Goal: Task Accomplishment & Management: Manage account settings

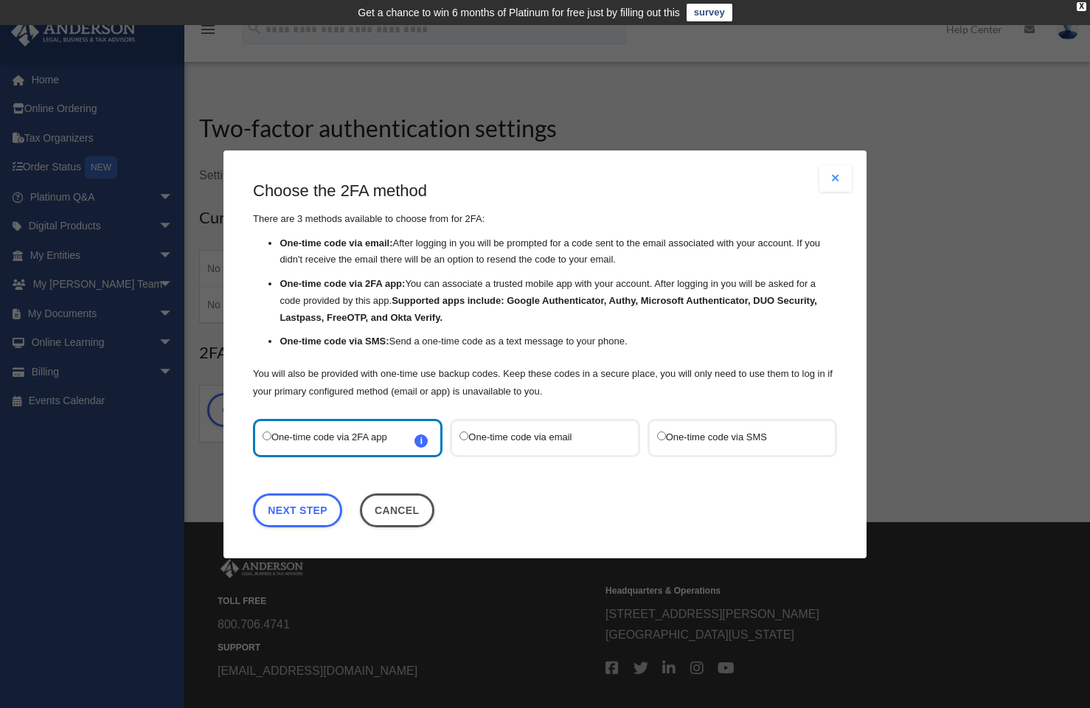
drag, startPoint x: 655, startPoint y: 175, endPoint x: 638, endPoint y: 177, distance: 17.8
click at [638, 177] on div "Are you sure? Any unsaved changes will be lost! Yes No Choose the 2FA method Th…" at bounding box center [544, 354] width 643 height 408
click at [523, 434] on label "One-time code via email" at bounding box center [537, 437] width 156 height 19
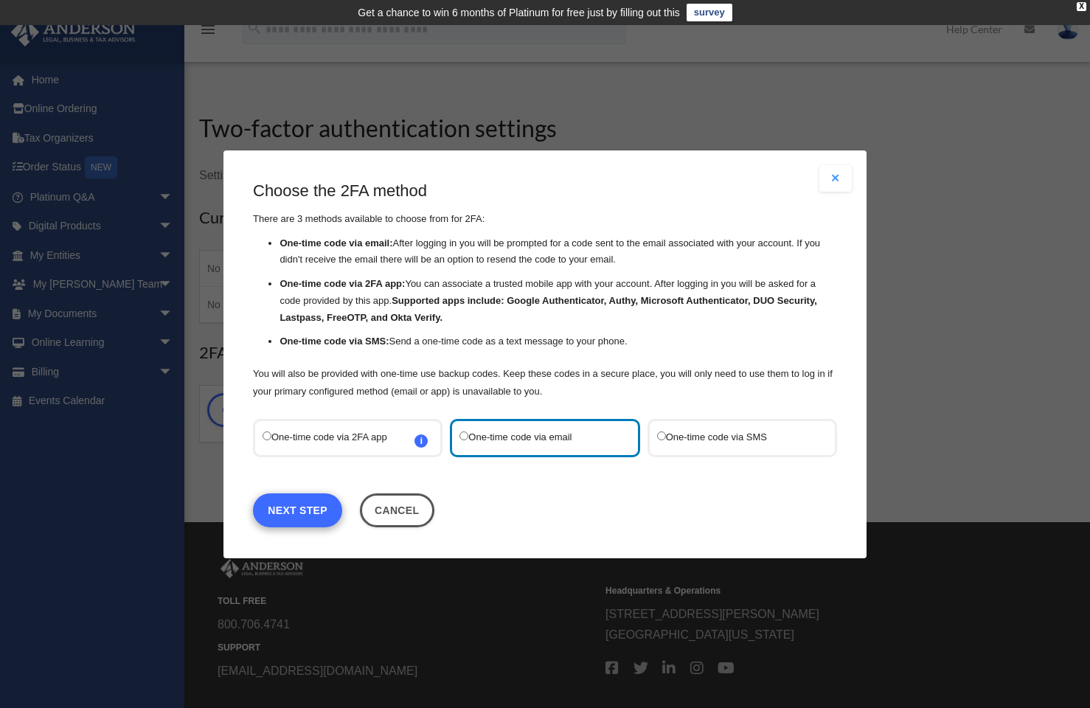
click at [320, 499] on link "Next Step" at bounding box center [297, 509] width 89 height 34
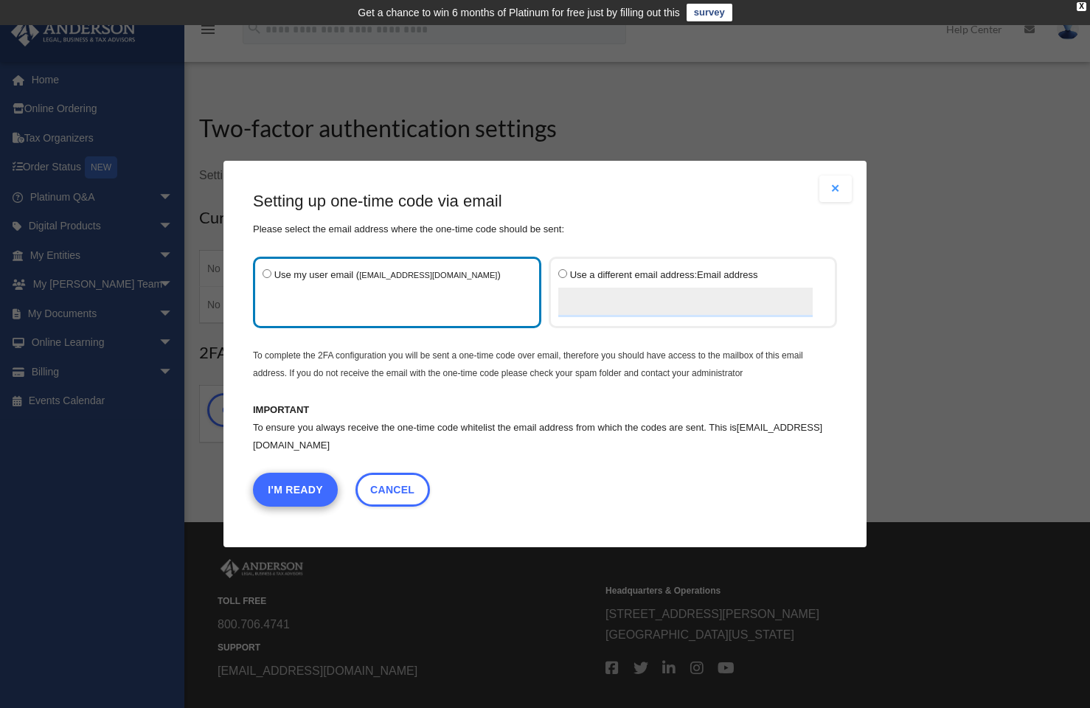
click at [322, 489] on button "I'm Ready" at bounding box center [295, 490] width 85 height 34
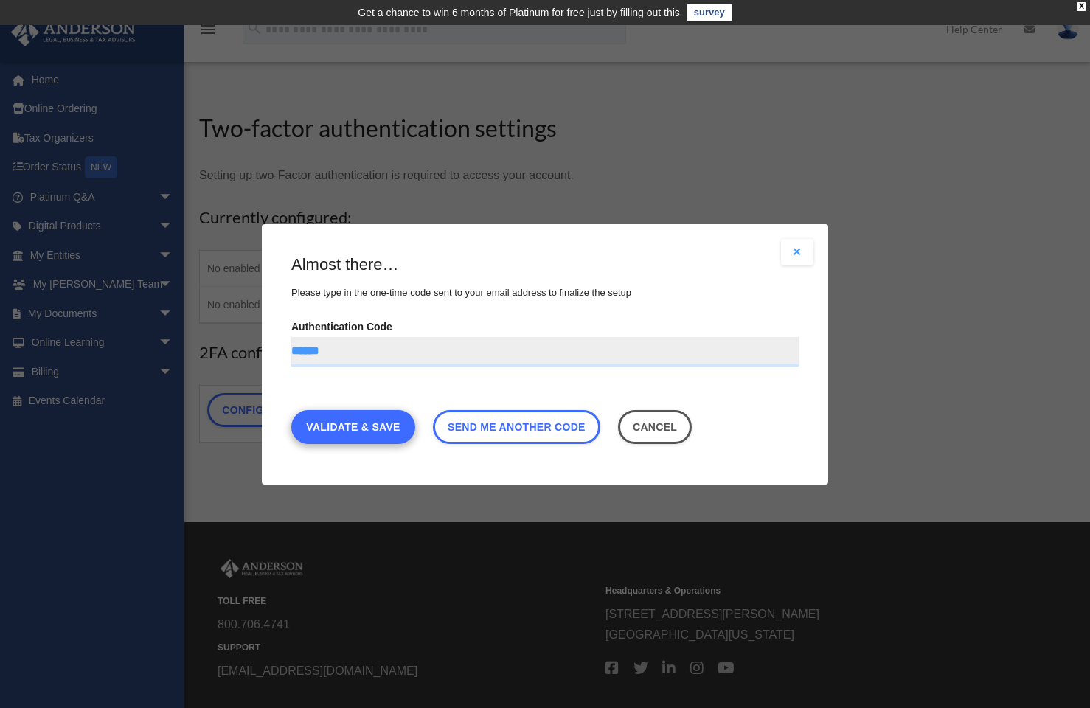
type input "******"
click at [388, 431] on link "Validate & Save" at bounding box center [353, 426] width 124 height 34
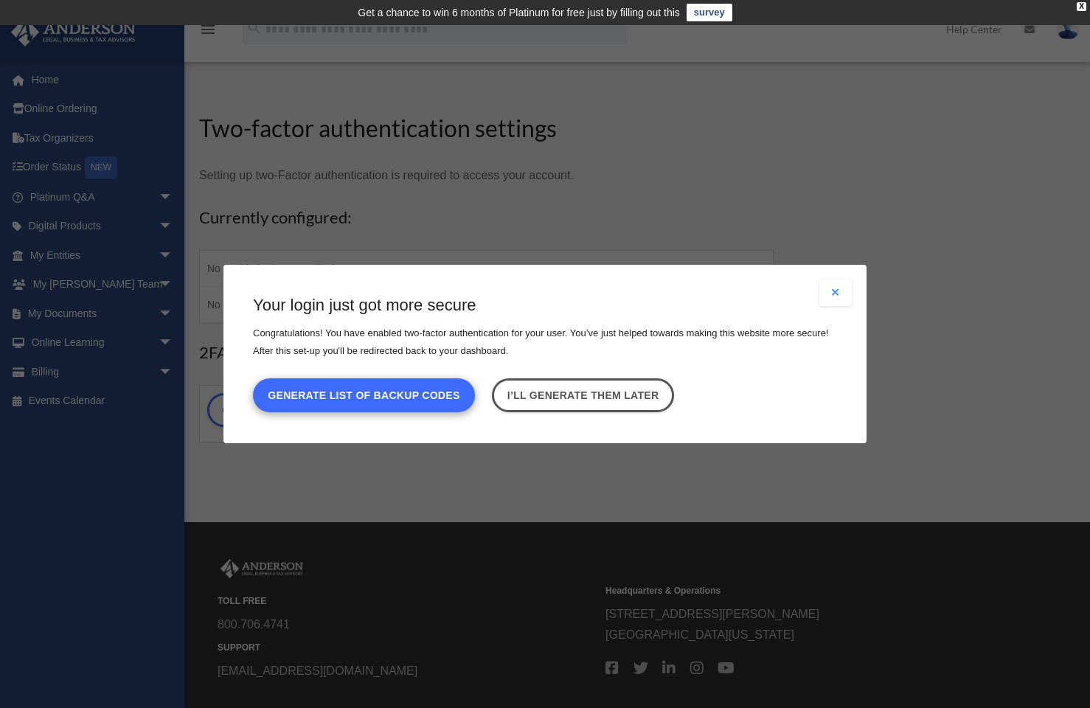
click at [398, 395] on button "Generate list of backup codes" at bounding box center [364, 395] width 222 height 34
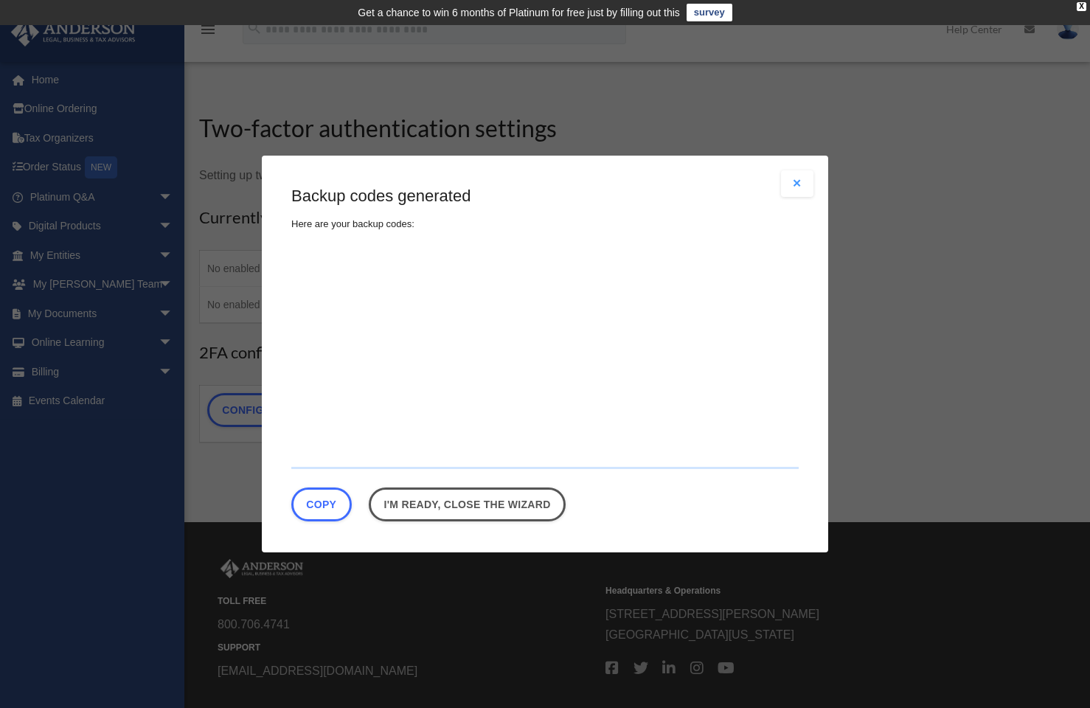
type textarea "**********"
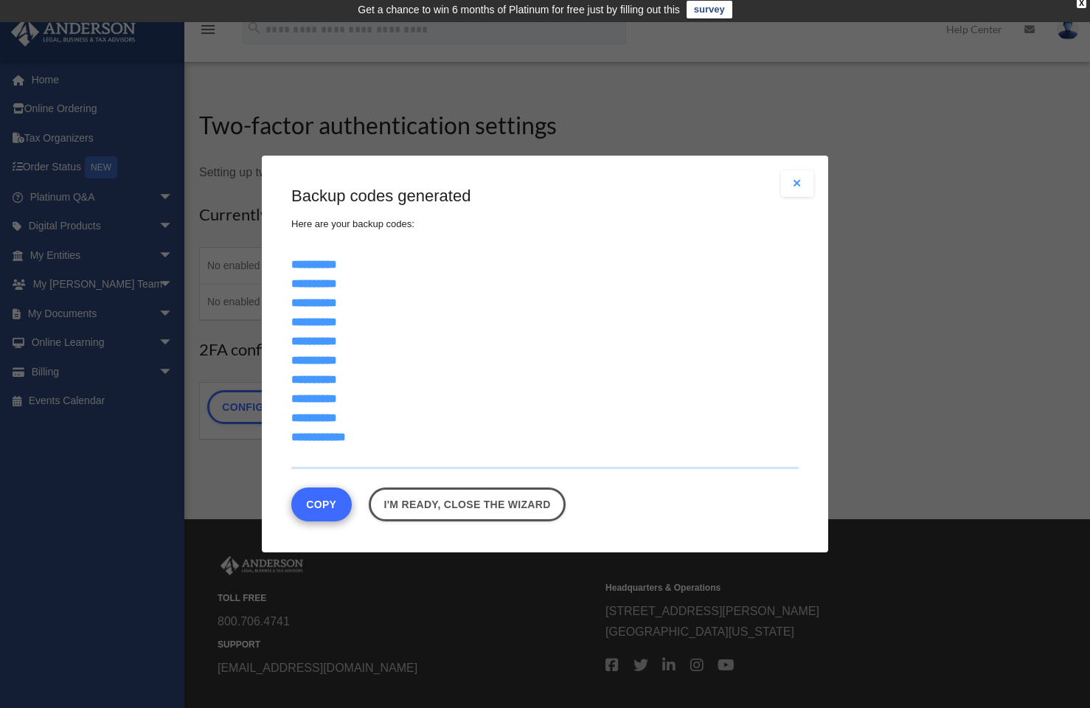
click at [318, 497] on button "Copy" at bounding box center [321, 504] width 60 height 34
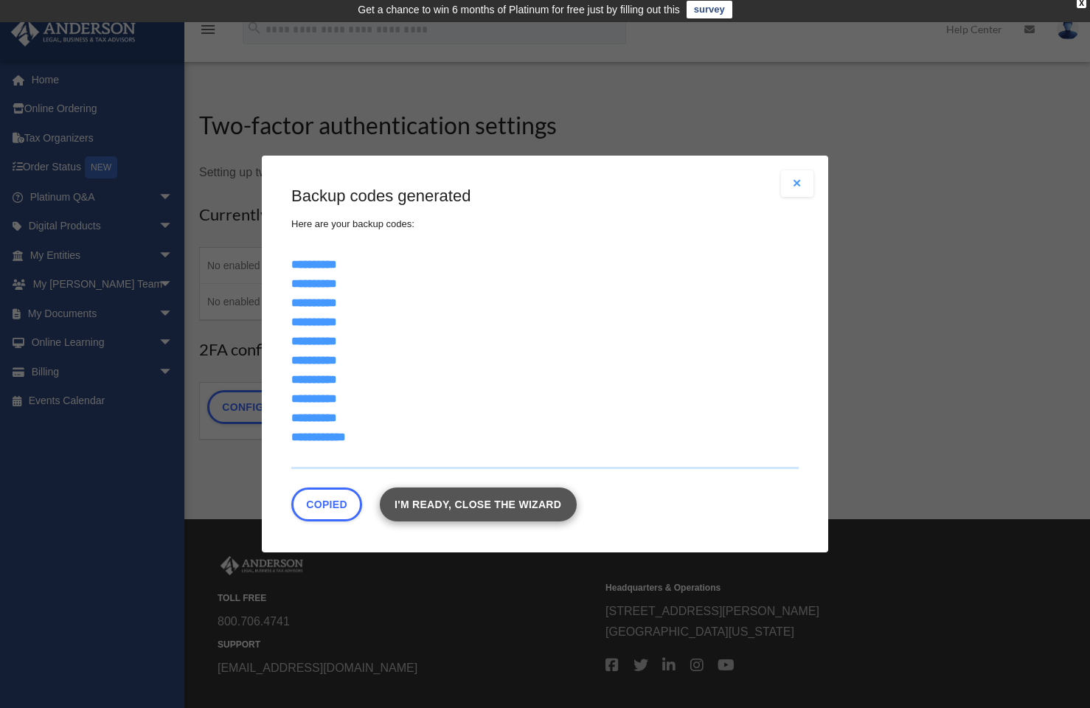
click at [495, 499] on link "I'm ready, close the wizard" at bounding box center [478, 504] width 197 height 34
click at [521, 504] on link "I'm ready, close the wizard" at bounding box center [478, 504] width 197 height 34
click at [528, 503] on link "I'm ready, close the wizard" at bounding box center [478, 504] width 197 height 34
click at [806, 189] on button "Close modal" at bounding box center [797, 183] width 32 height 27
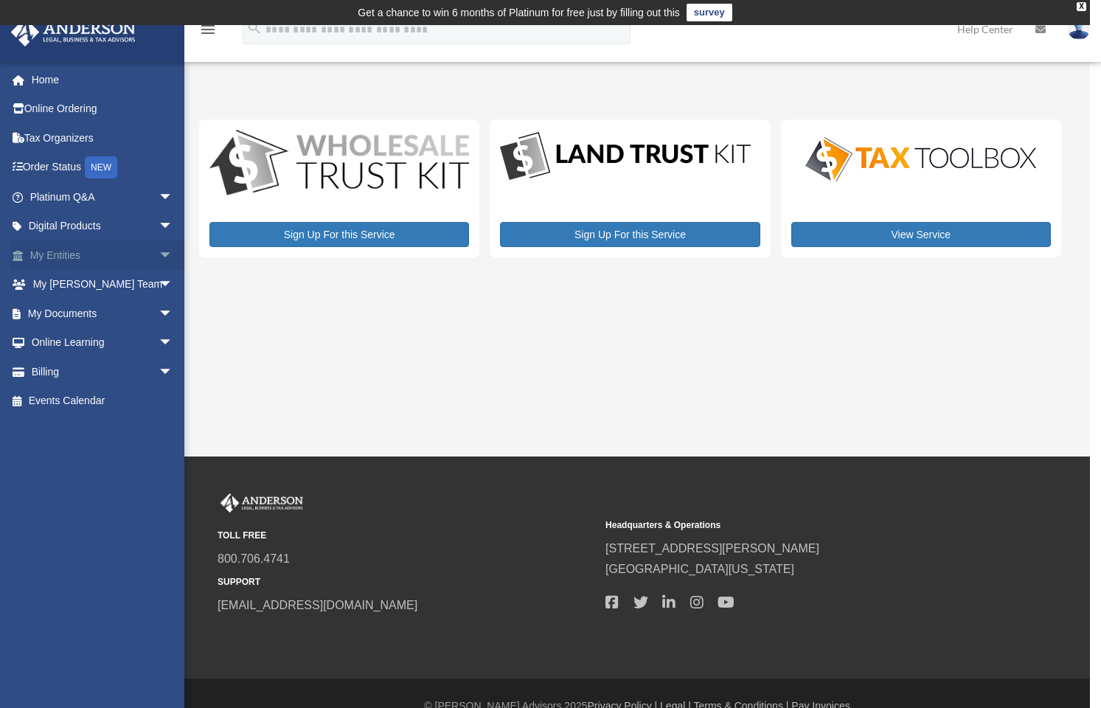
click at [56, 246] on link "My Entities arrow_drop_down" at bounding box center [102, 254] width 185 height 29
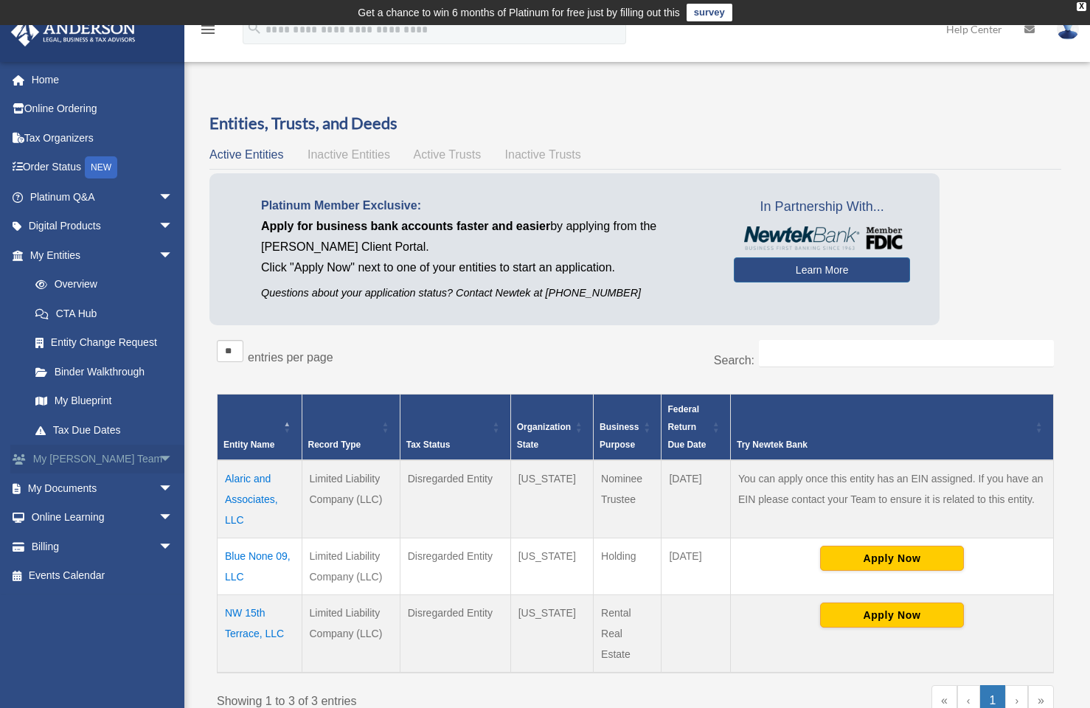
click at [96, 458] on link "My Anderson Team arrow_drop_down" at bounding box center [102, 459] width 185 height 29
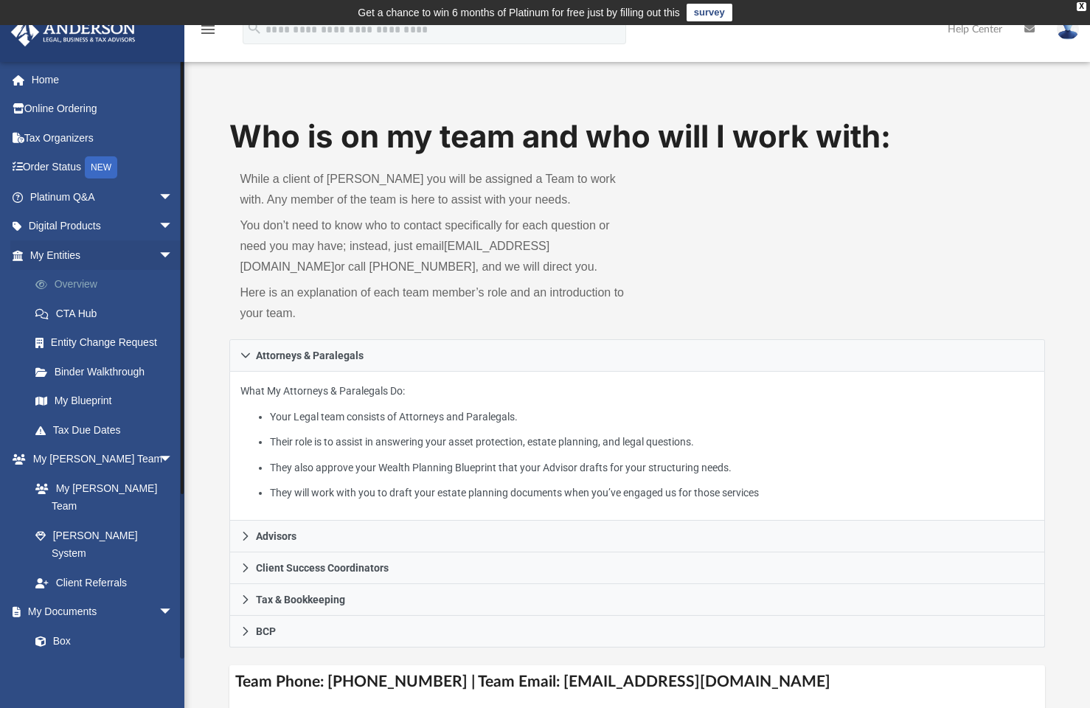
click at [97, 283] on link "Overview" at bounding box center [108, 284] width 175 height 29
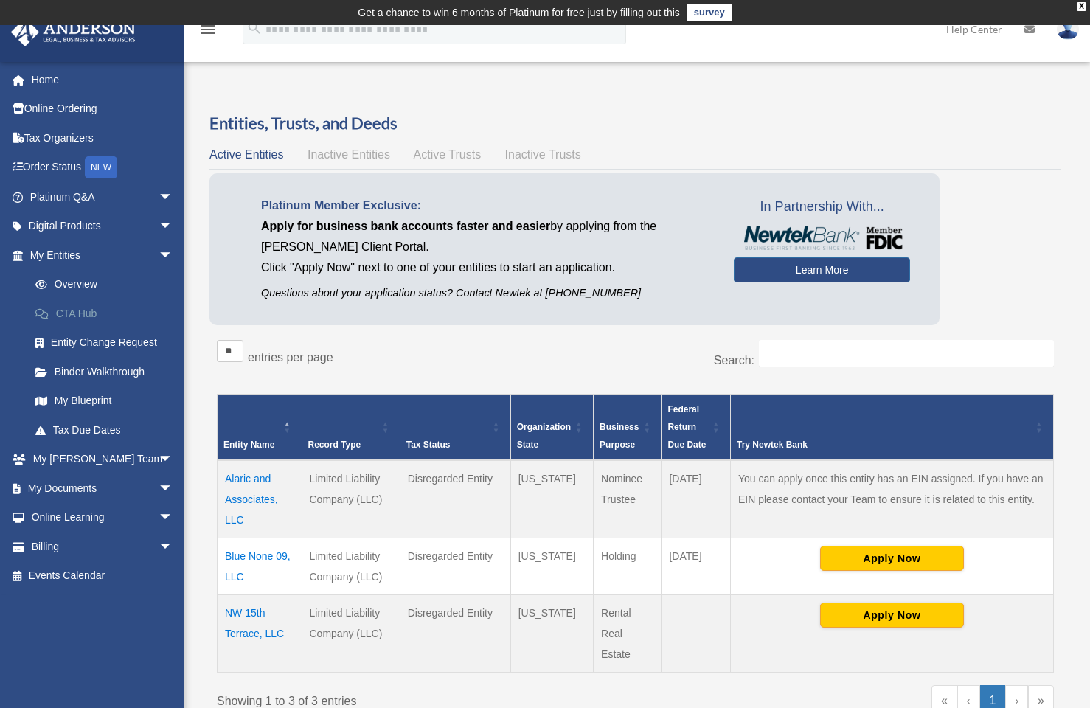
click at [88, 312] on link "CTA Hub" at bounding box center [108, 313] width 175 height 29
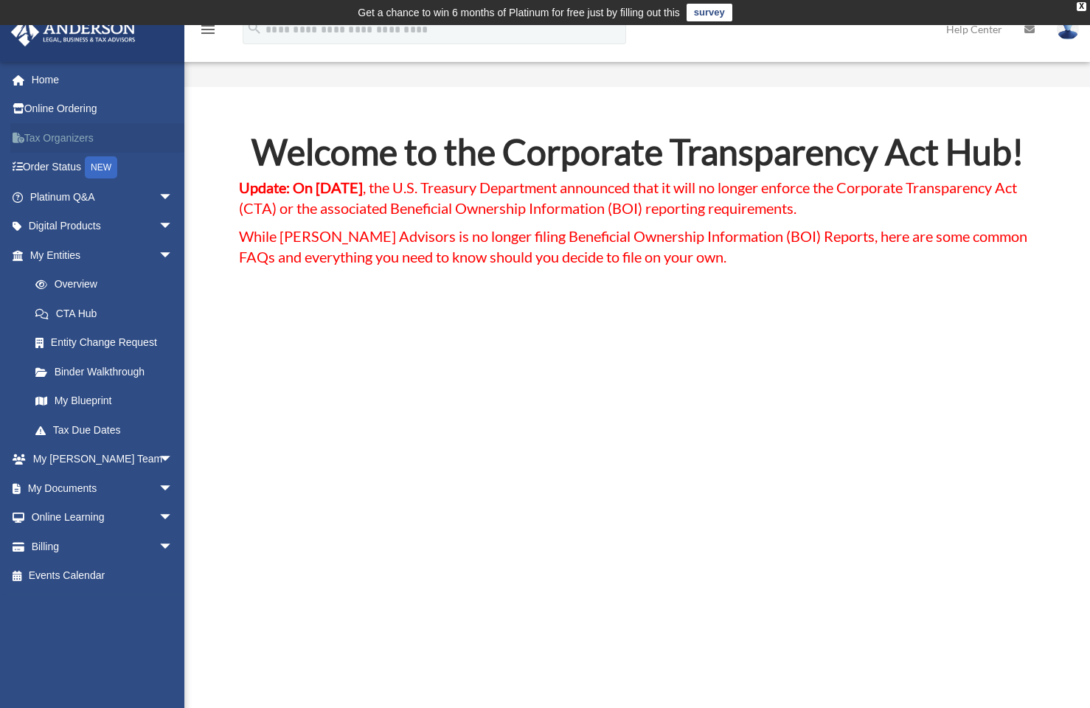
click at [55, 137] on link "Tax Organizers" at bounding box center [102, 137] width 185 height 29
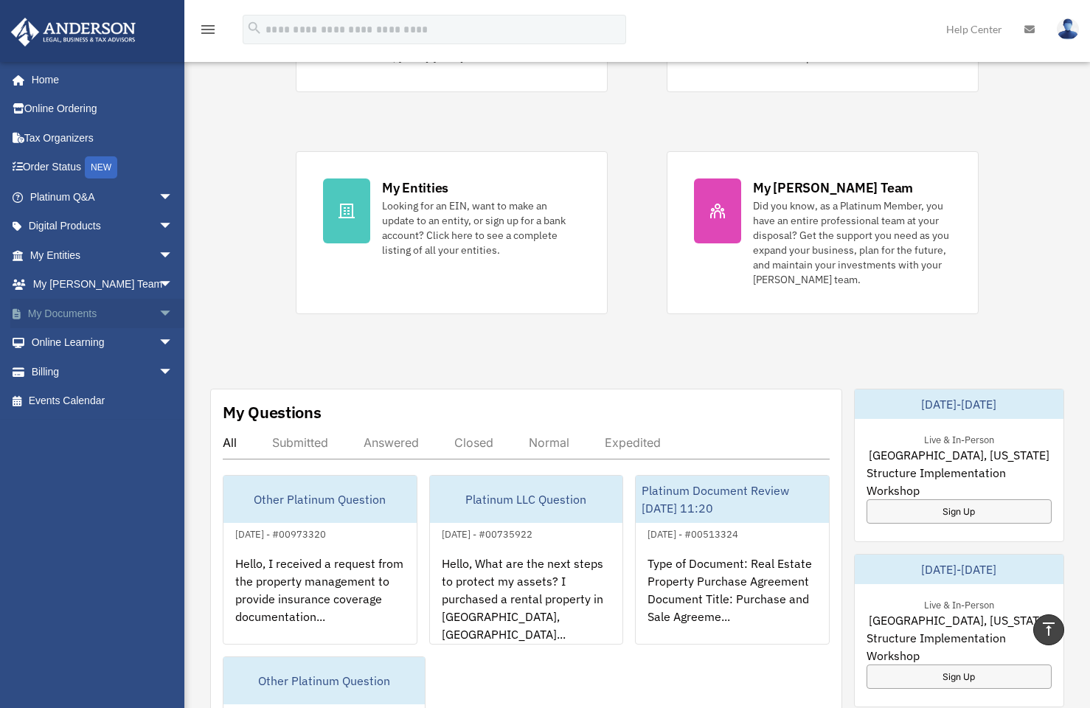
scroll to position [256, 0]
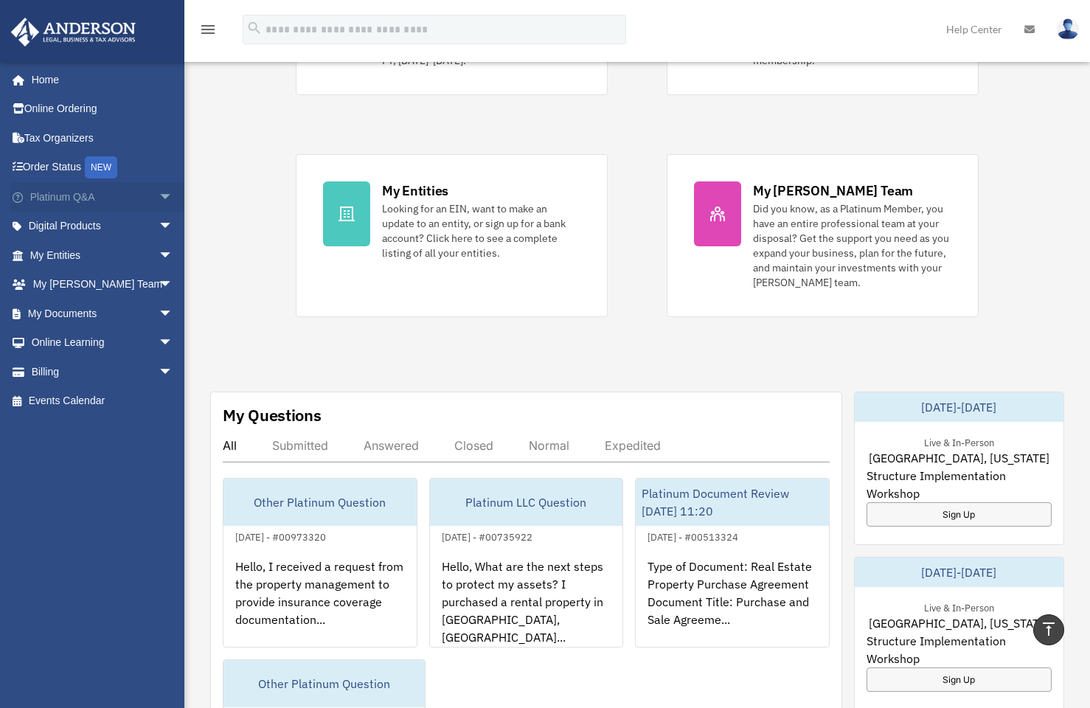
click at [159, 197] on span "arrow_drop_down" at bounding box center [173, 197] width 29 height 30
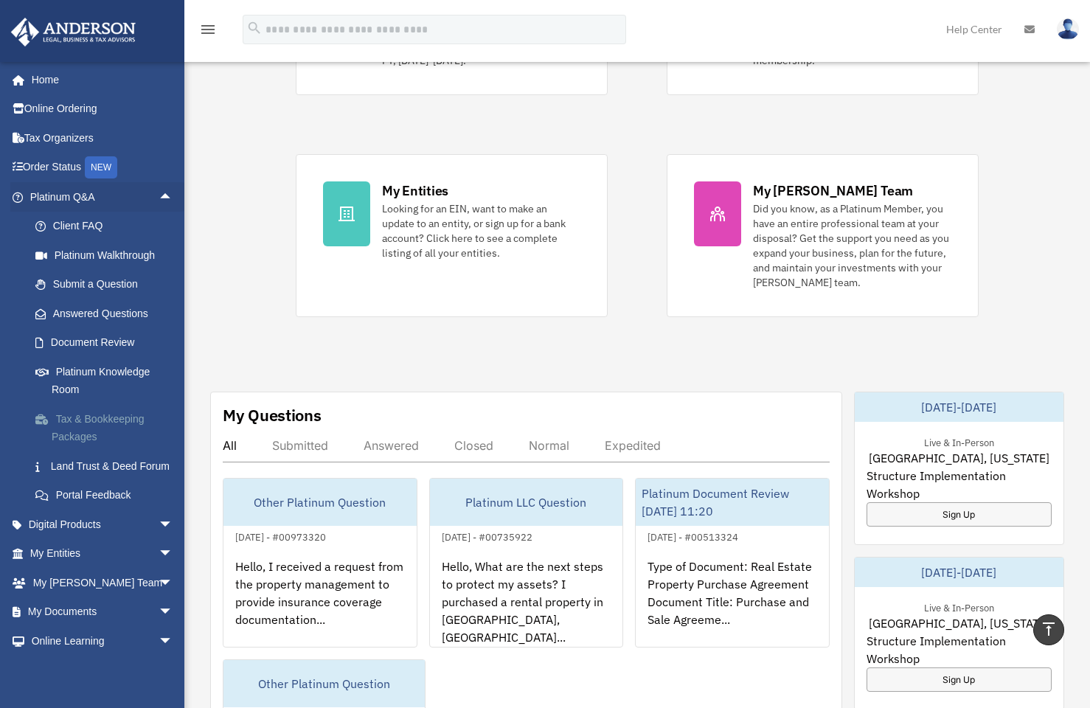
click at [86, 411] on link "Tax & Bookkeeping Packages" at bounding box center [108, 427] width 175 height 47
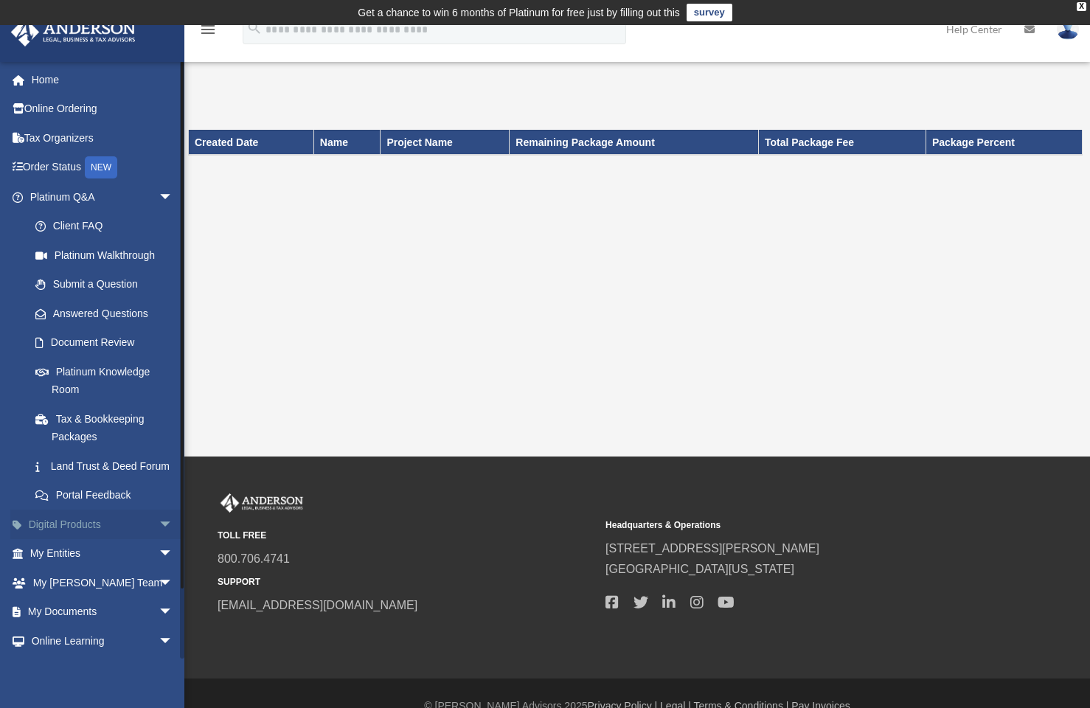
click at [159, 536] on span "arrow_drop_down" at bounding box center [173, 524] width 29 height 30
click at [72, 563] on div "Tax Toolbox" at bounding box center [114, 553] width 125 height 18
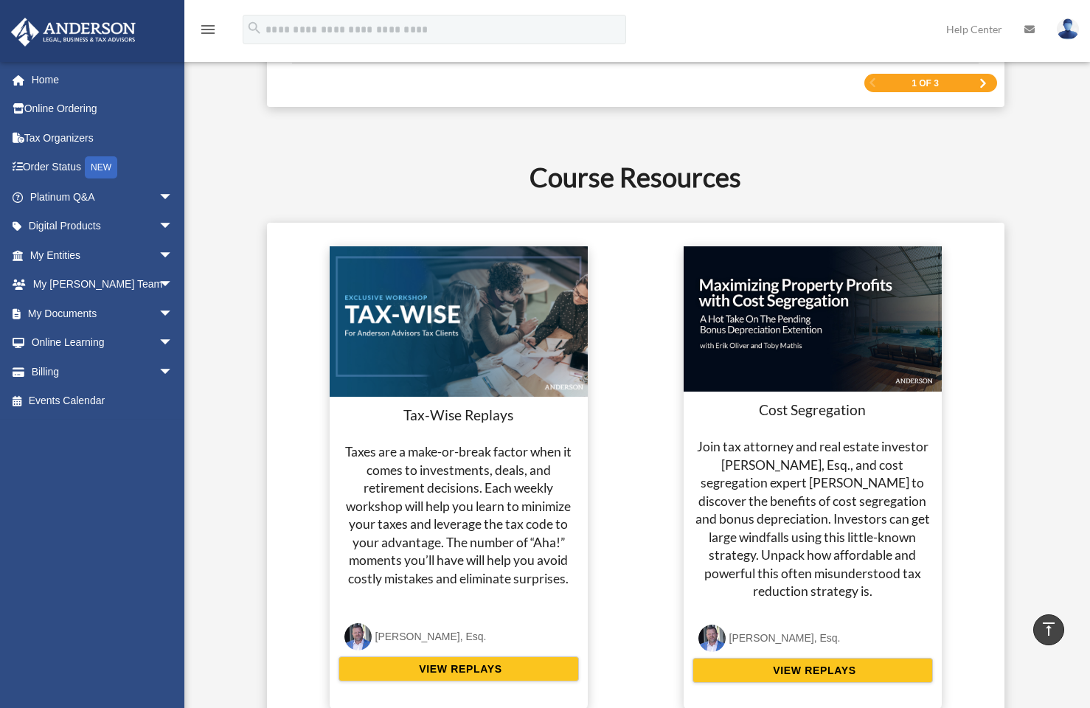
scroll to position [2081, 0]
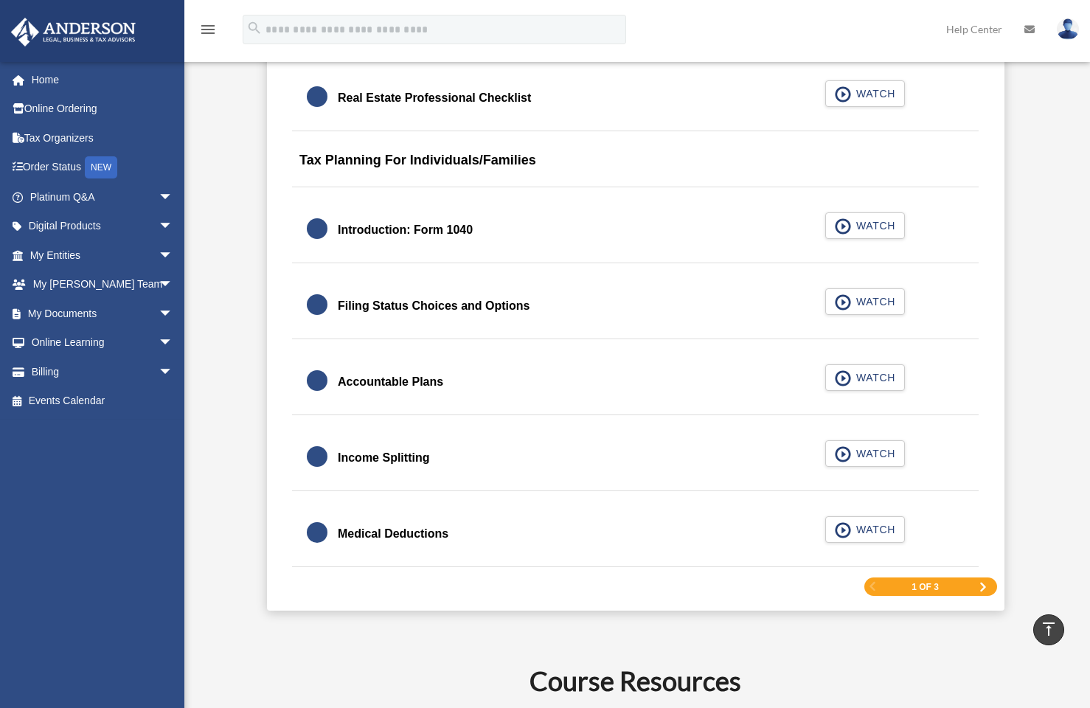
click at [1067, 27] on img at bounding box center [1067, 28] width 22 height 21
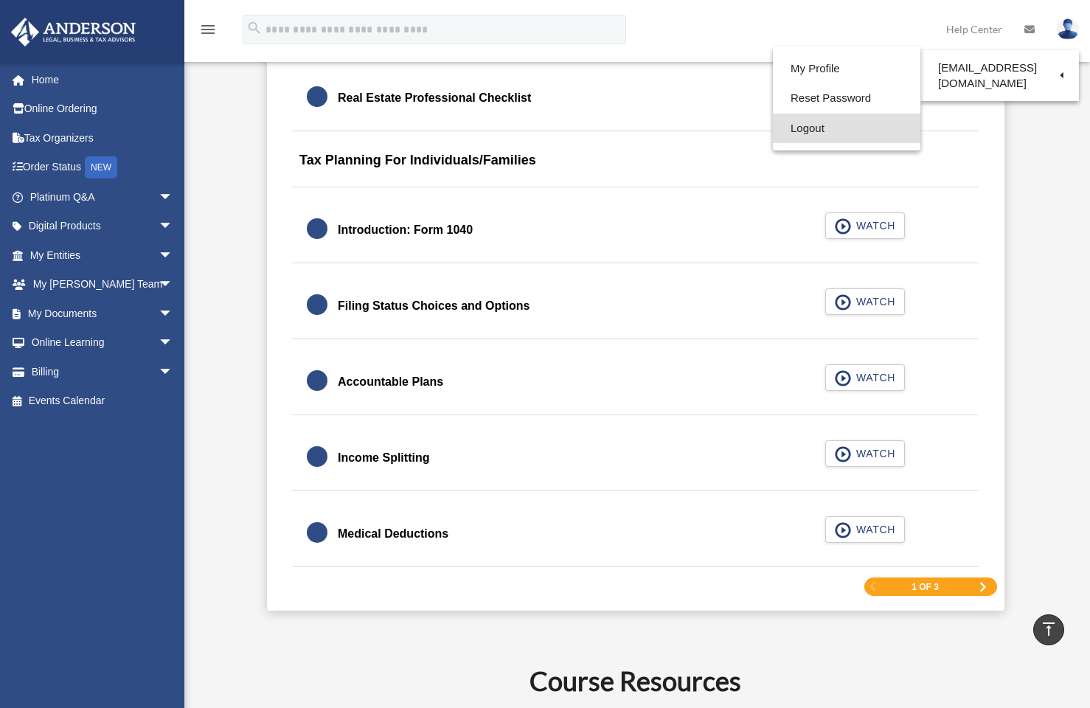
click at [822, 128] on link "Logout" at bounding box center [846, 129] width 147 height 30
